Goal: Task Accomplishment & Management: Manage account settings

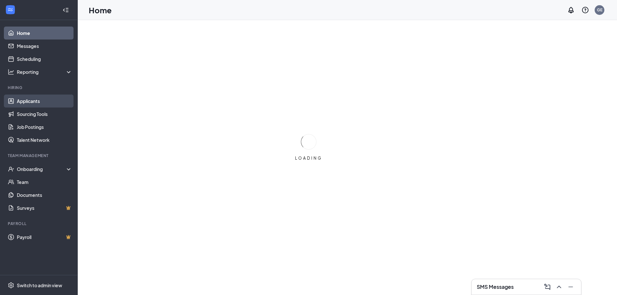
click at [29, 100] on link "Applicants" at bounding box center [44, 101] width 55 height 13
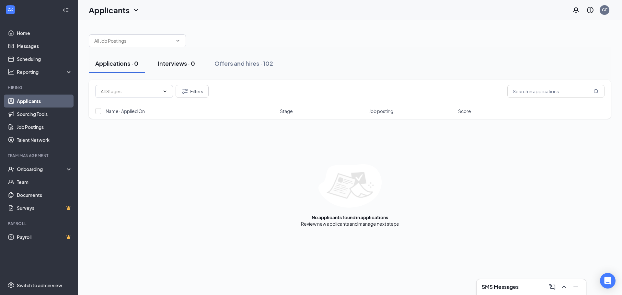
click at [180, 63] on div "Interviews · 0" at bounding box center [176, 63] width 37 height 8
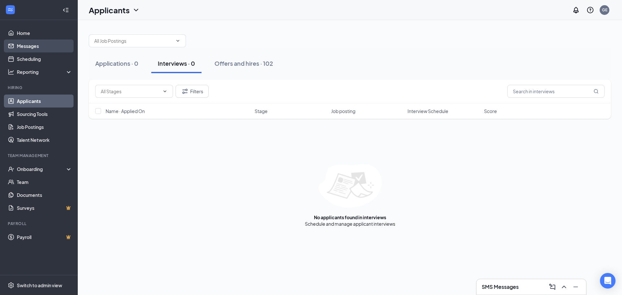
click at [39, 49] on link "Messages" at bounding box center [44, 46] width 55 height 13
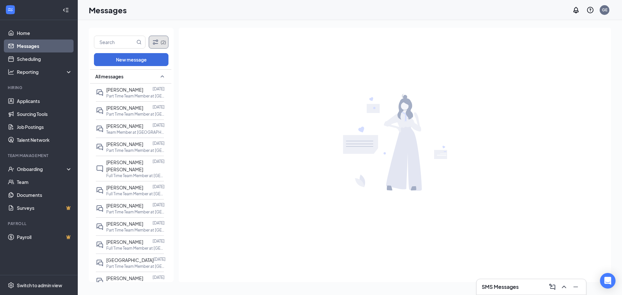
click at [160, 43] on button "(2)" at bounding box center [159, 42] width 20 height 13
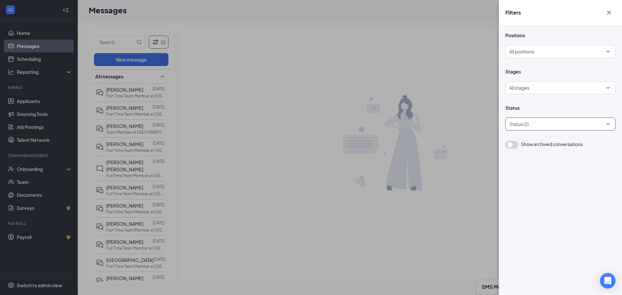
click at [611, 121] on div "Status (2)" at bounding box center [561, 124] width 110 height 13
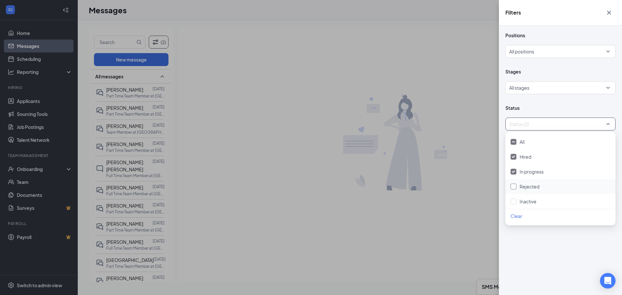
click at [541, 183] on div "Rejected" at bounding box center [561, 186] width 100 height 7
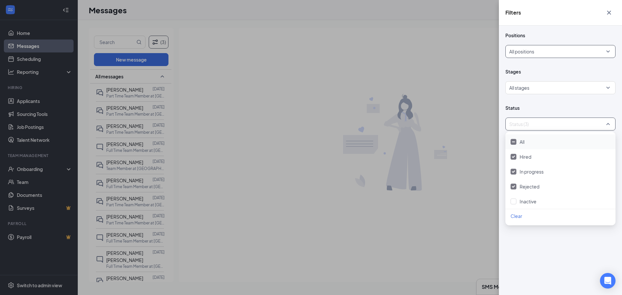
click at [525, 51] on div at bounding box center [559, 51] width 98 height 10
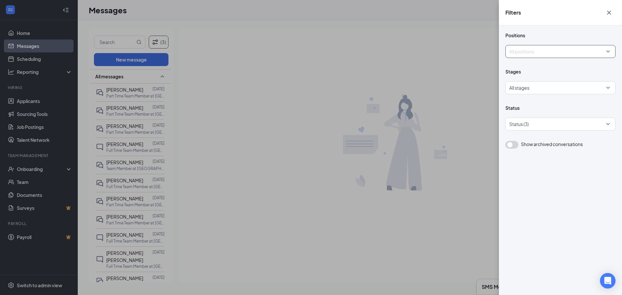
click at [525, 51] on div at bounding box center [559, 51] width 98 height 10
click at [537, 88] on div at bounding box center [559, 88] width 98 height 10
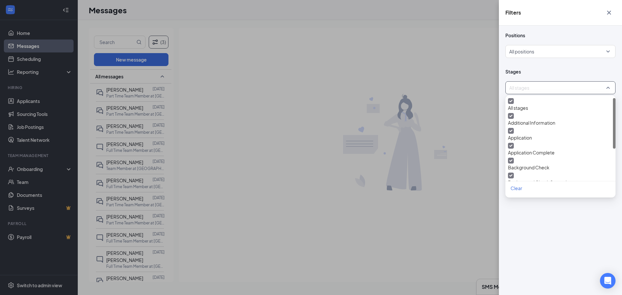
click at [537, 88] on div at bounding box center [559, 88] width 98 height 10
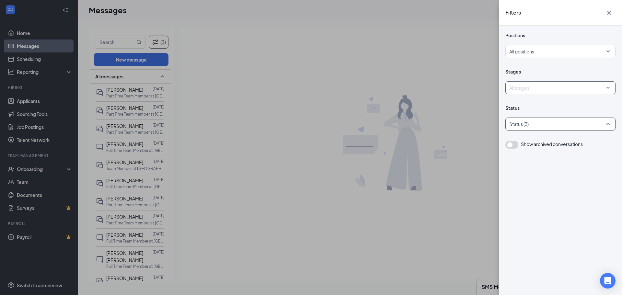
click at [543, 127] on div at bounding box center [557, 124] width 100 height 10
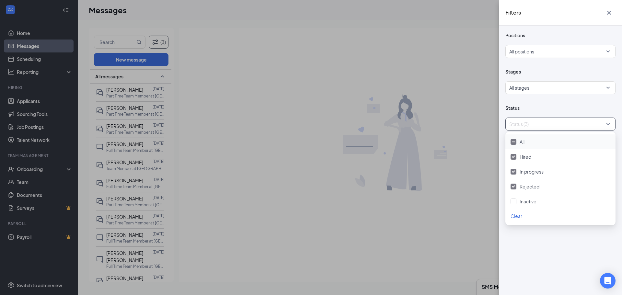
click at [543, 127] on div at bounding box center [557, 124] width 100 height 10
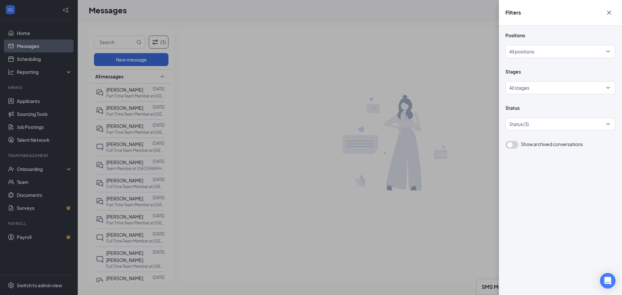
click at [169, 50] on div "Filters Positions All positions Stages All stages Status Status (3) Show archiv…" at bounding box center [311, 147] width 622 height 295
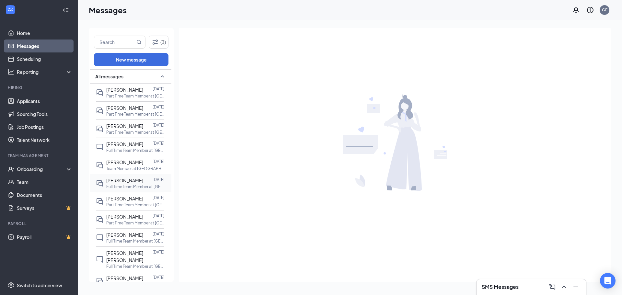
click at [134, 192] on div "[PERSON_NAME] [DATE] Full Time Team Member at [GEOGRAPHIC_DATA][PERSON_NAME] of…" at bounding box center [130, 183] width 68 height 18
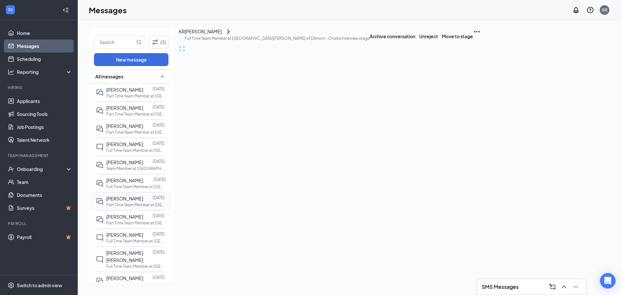
click at [128, 202] on div "[PERSON_NAME]" at bounding box center [124, 198] width 37 height 7
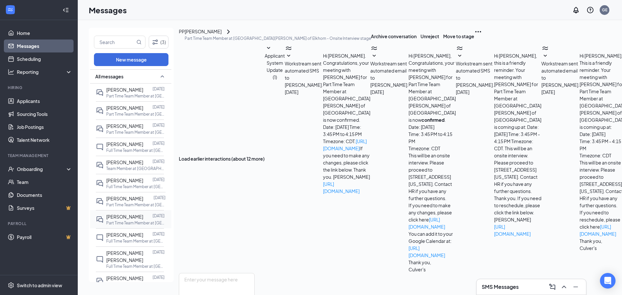
scroll to position [92, 0]
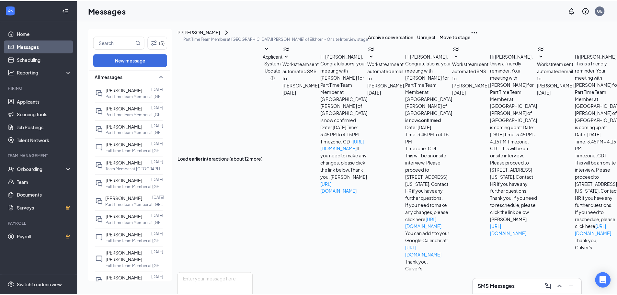
scroll to position [117, 0]
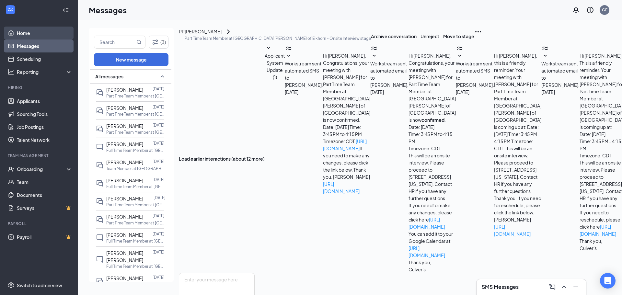
click at [29, 35] on link "Home" at bounding box center [44, 33] width 55 height 13
